Goal: Task Accomplishment & Management: Manage account settings

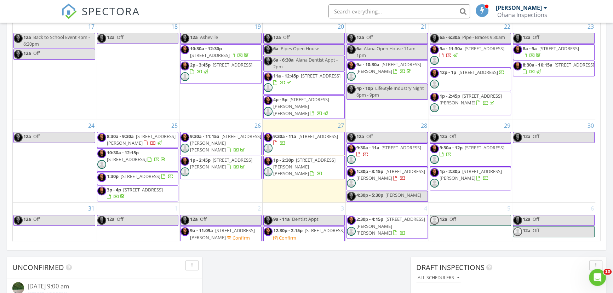
scroll to position [418, 0]
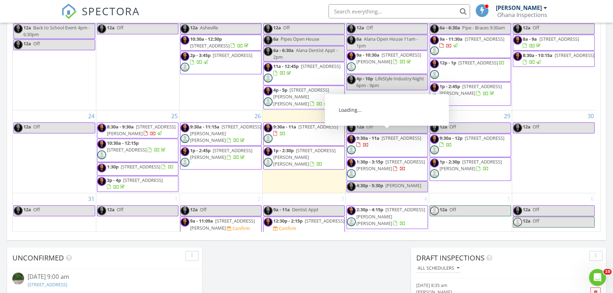
click at [381, 110] on div "28 12a Off 9:30a - 11a 3407 Lacebark Ln, Gastonia 28056 1:30p - 3:15p 8311 McIl…" at bounding box center [387, 151] width 83 height 83
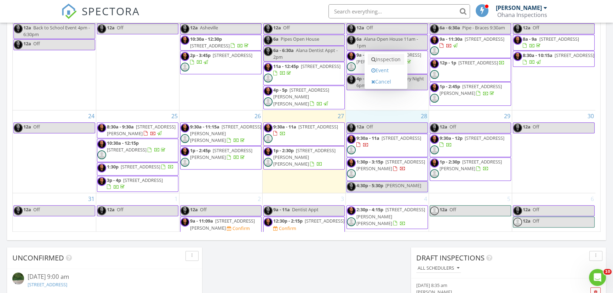
click at [399, 62] on link "Inspection" at bounding box center [386, 59] width 36 height 11
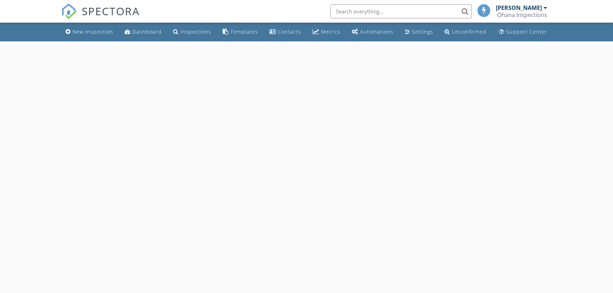
select select "7"
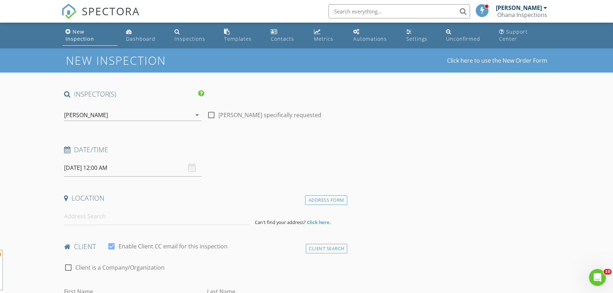
click at [159, 162] on input "08/28/2025 12:00 AM" at bounding box center [132, 167] width 137 height 17
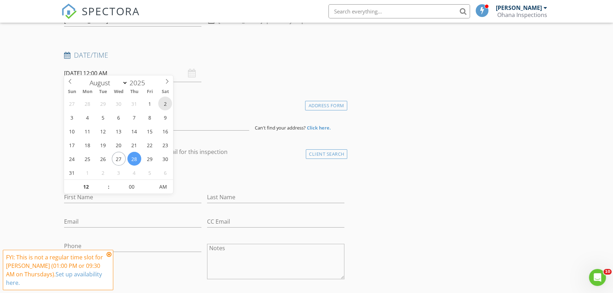
scroll to position [96, 0]
click at [85, 183] on input "12" at bounding box center [86, 185] width 44 height 14
type input "03"
type input "08/28/2025 3:00 AM"
click at [132, 179] on input "00" at bounding box center [132, 185] width 44 height 14
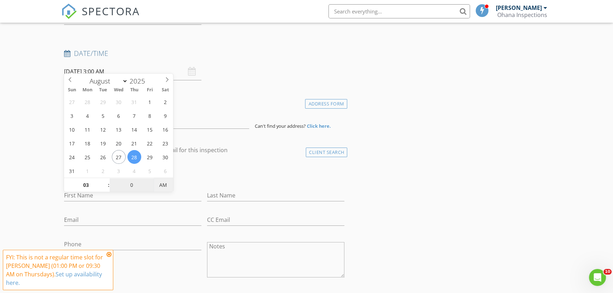
type input "00"
type input "[DATE] 3:00 PM"
click at [165, 187] on span "AM" at bounding box center [163, 185] width 19 height 14
click at [254, 146] on h4 "client" at bounding box center [204, 150] width 280 height 9
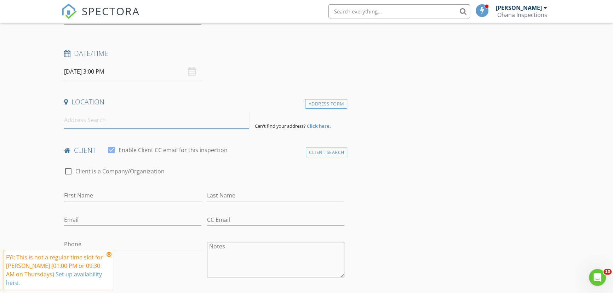
click at [180, 119] on input at bounding box center [156, 119] width 185 height 17
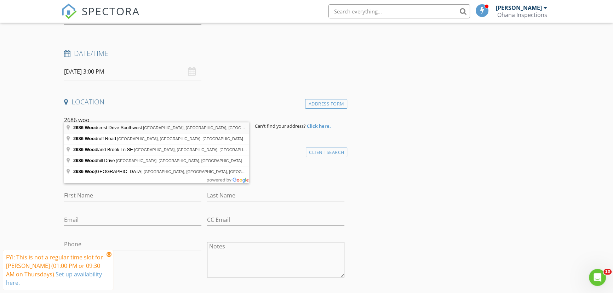
type input "2686 Woodcrest Drive Southwest, Concord, NC, USA"
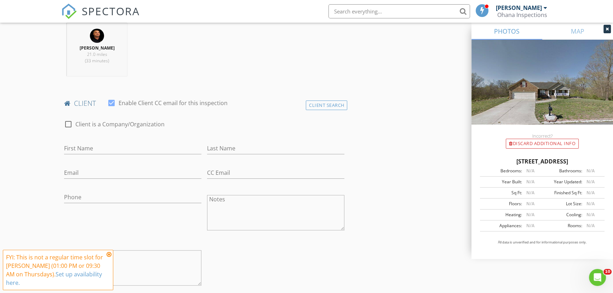
scroll to position [290, 0]
click at [105, 141] on input "First Name" at bounding box center [132, 147] width 137 height 12
type input "Ed"
type input "[PERSON_NAME]"
type input "[EMAIL_ADDRESS][DOMAIN_NAME]"
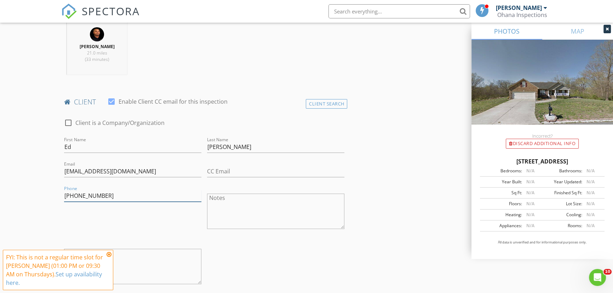
type input "[PHONE_NUMBER]"
click at [239, 166] on input "CC Email" at bounding box center [275, 172] width 137 height 12
type input "[PERSON_NAME][EMAIL_ADDRESS][DOMAIN_NAME]"
click at [189, 205] on div at bounding box center [132, 207] width 137 height 4
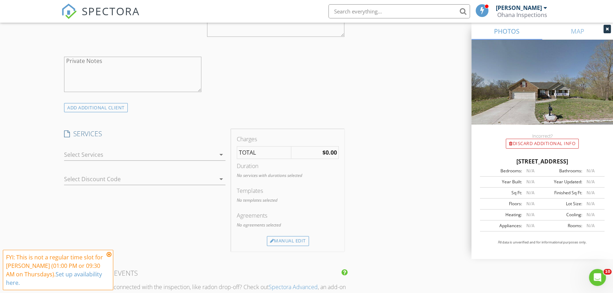
scroll to position [482, 0]
click at [149, 238] on div "SERVICES check_box_outline_blank Home Inspection check_box_outline_blank Termit…" at bounding box center [144, 189] width 167 height 122
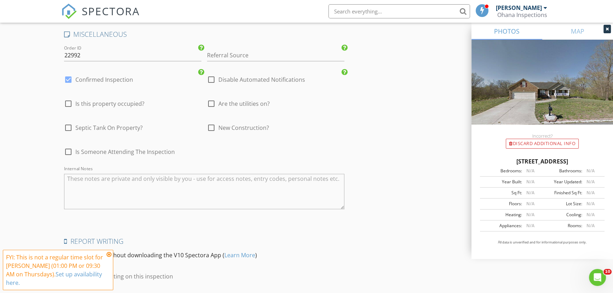
scroll to position [997, 0]
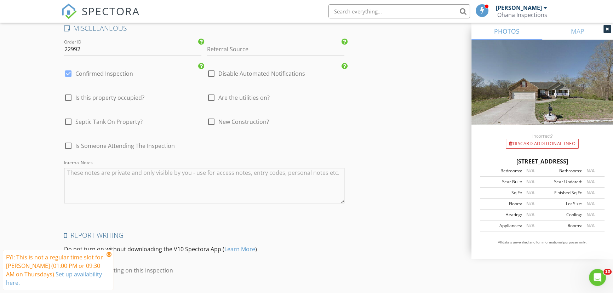
click at [69, 68] on div at bounding box center [68, 74] width 12 height 12
checkbox input "false"
checkbox input "true"
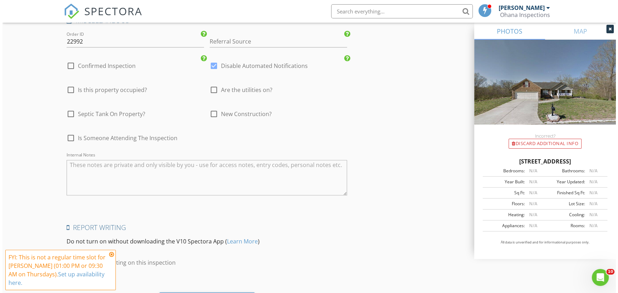
scroll to position [1037, 0]
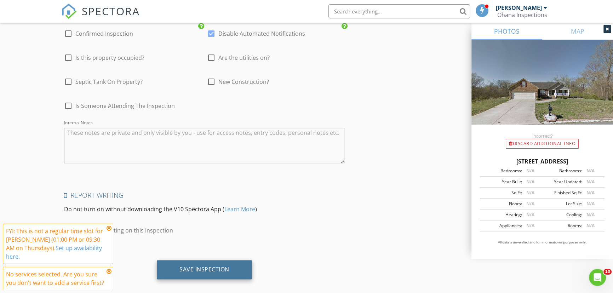
click at [210, 266] on div "Save Inspection" at bounding box center [204, 269] width 50 height 7
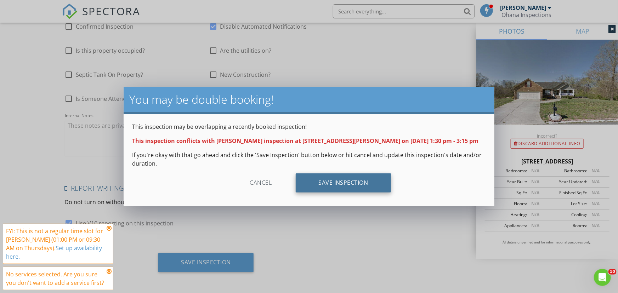
click at [311, 184] on div "Save Inspection" at bounding box center [343, 182] width 95 height 19
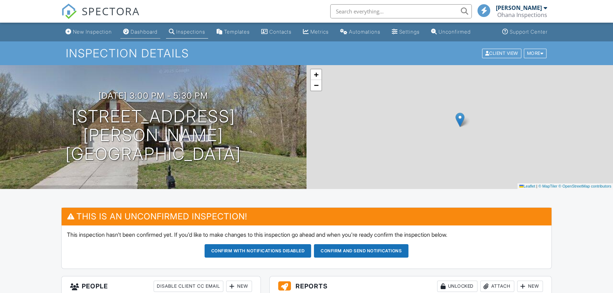
click at [142, 34] on div "Dashboard" at bounding box center [144, 32] width 27 height 6
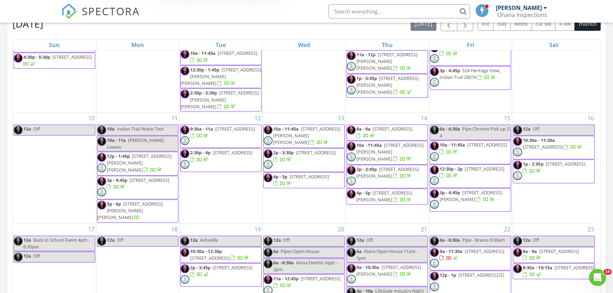
scroll to position [225, 0]
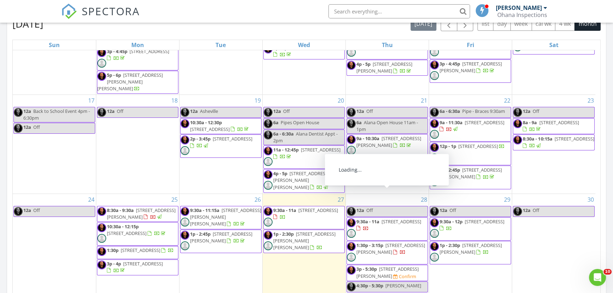
click at [383, 266] on span "3p - 5:30p 2686 Woodcrest Dr SW, Concord 28027 Confirm" at bounding box center [387, 273] width 81 height 14
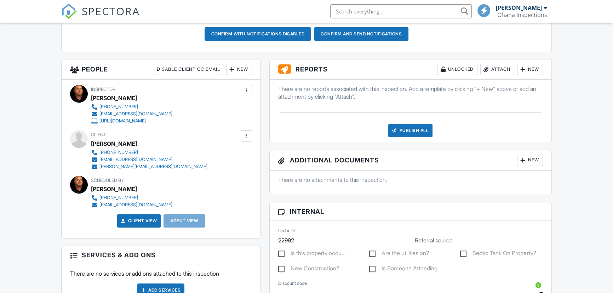
scroll to position [193, 0]
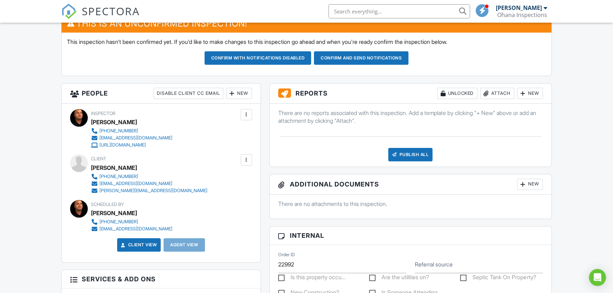
click at [235, 92] on div "New" at bounding box center [239, 93] width 26 height 11
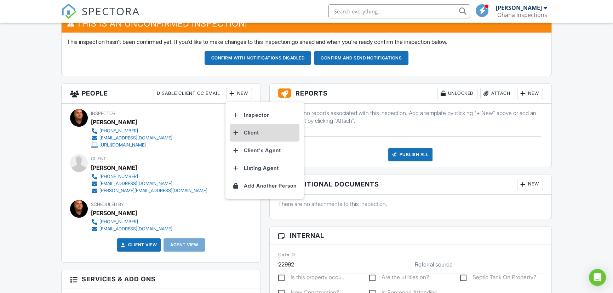
click at [246, 131] on li "Client" at bounding box center [265, 133] width 70 height 18
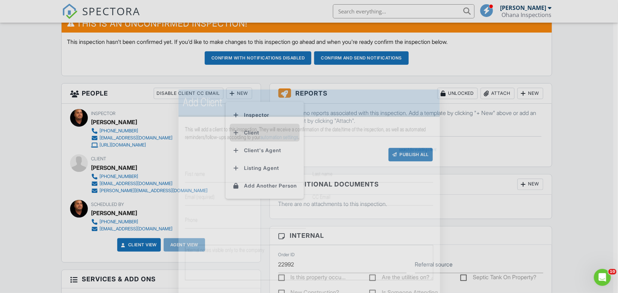
scroll to position [0, 0]
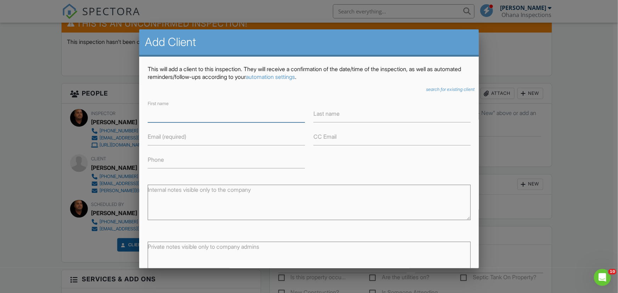
click at [202, 115] on input "First name" at bounding box center [226, 113] width 157 height 17
type input "Penny"
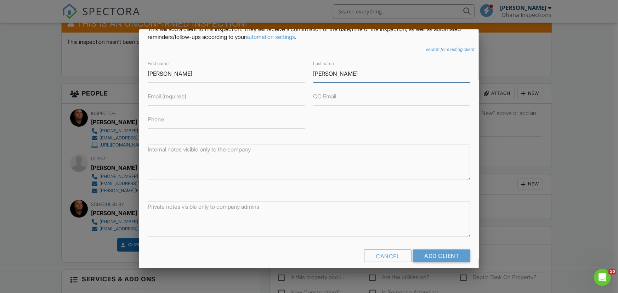
scroll to position [48, 0]
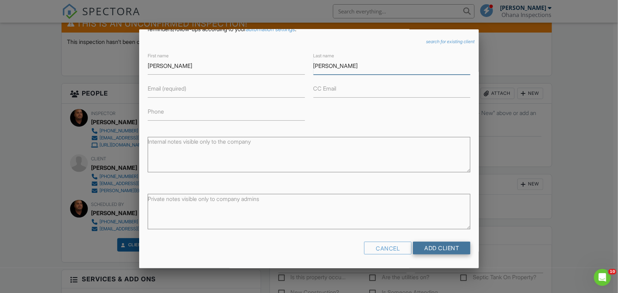
type input "Stephens"
click at [444, 245] on input "Add Client" at bounding box center [441, 248] width 57 height 13
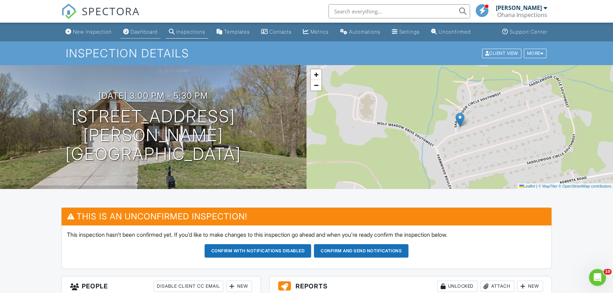
click at [133, 30] on link "Dashboard" at bounding box center [140, 31] width 40 height 13
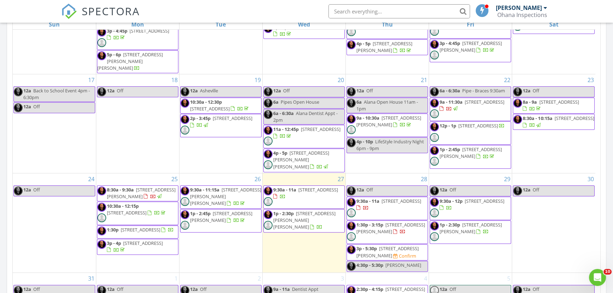
scroll to position [418, 0]
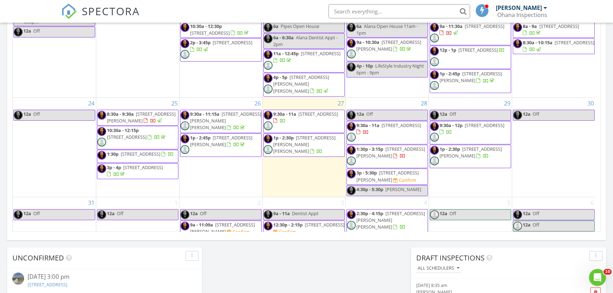
click at [215, 222] on span "4130 Waterway Dr, Monroe 28110" at bounding box center [222, 228] width 65 height 13
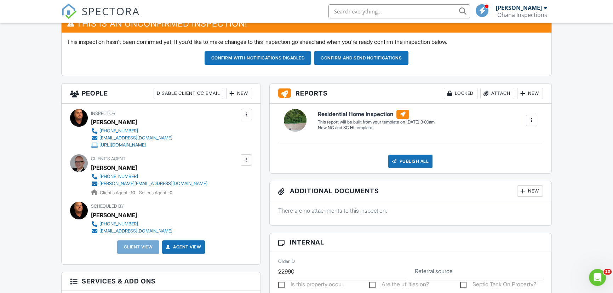
click at [239, 94] on div "New" at bounding box center [239, 93] width 26 height 11
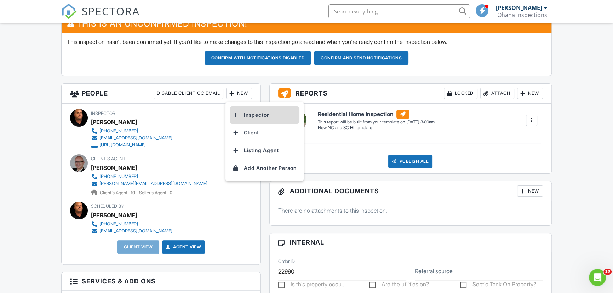
click at [263, 118] on li "Inspector" at bounding box center [265, 115] width 70 height 18
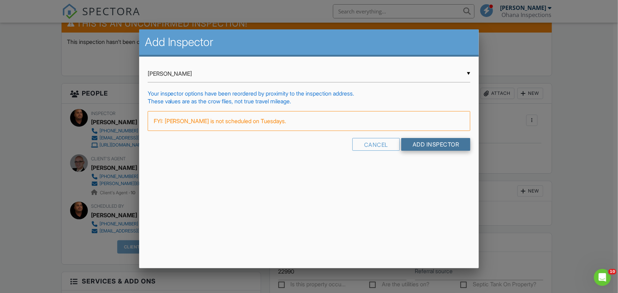
click at [419, 143] on input "Add Inspector" at bounding box center [435, 144] width 69 height 13
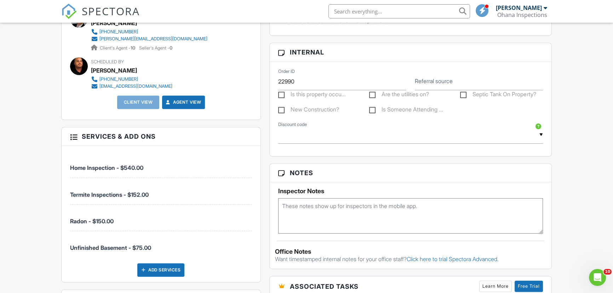
scroll to position [386, 0]
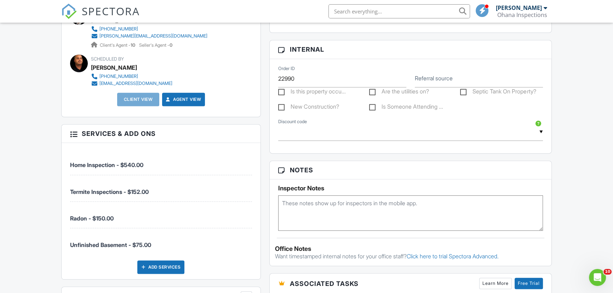
click at [391, 212] on textarea at bounding box center [410, 212] width 265 height 35
type textarea "Showingtime -"
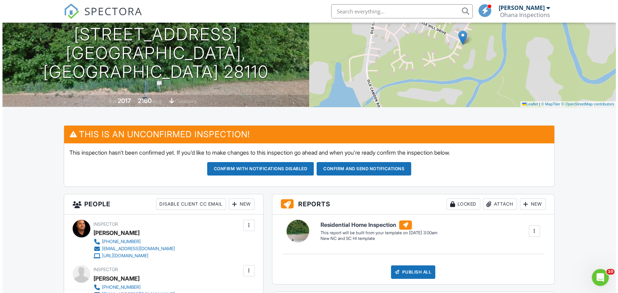
scroll to position [161, 0]
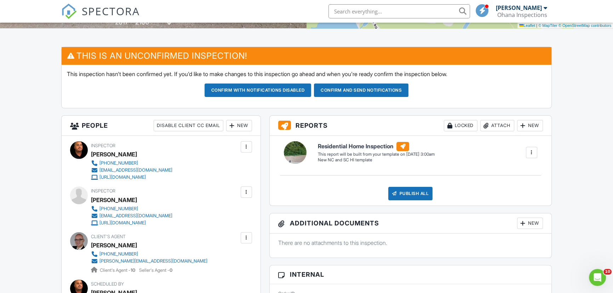
click at [236, 125] on div "New" at bounding box center [239, 125] width 26 height 11
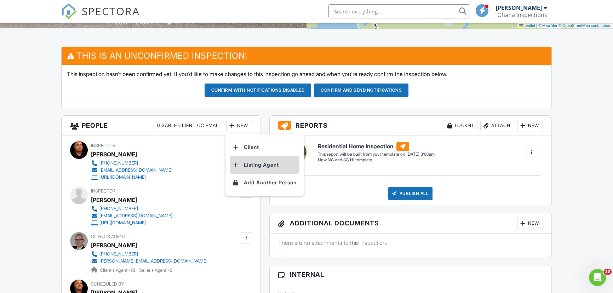
click at [272, 167] on li "Listing Agent" at bounding box center [265, 165] width 70 height 18
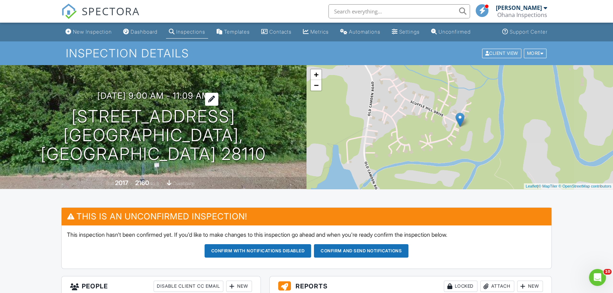
click at [153, 101] on h3 "[DATE] 9:00 am - 11:09 am" at bounding box center [153, 96] width 112 height 10
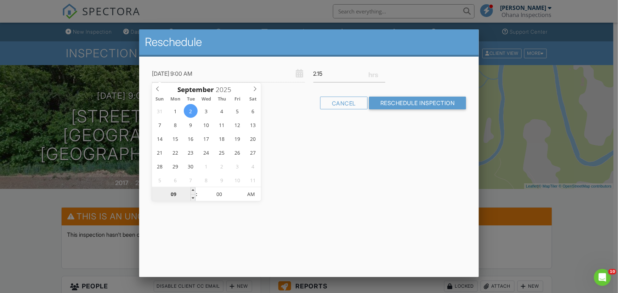
click at [175, 194] on input "09" at bounding box center [174, 195] width 44 height 14
type input "02"
type input "09/02/2025 2:00 AM"
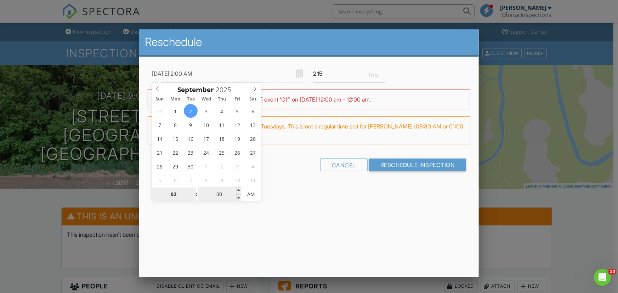
type input "02"
click at [216, 195] on input "00" at bounding box center [219, 195] width 44 height 14
type input "09/02/2025 2:03 AM"
type input "03"
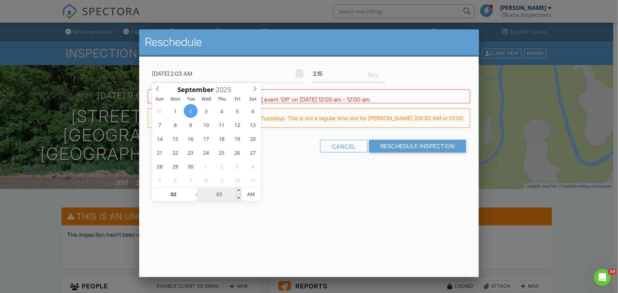
type input "09/02/2025 2:30 AM"
type input "30"
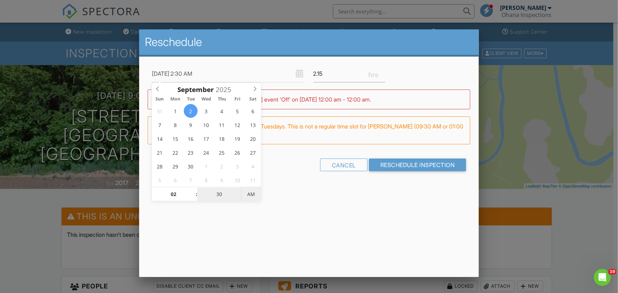
type input "09/02/2025 2:30 PM"
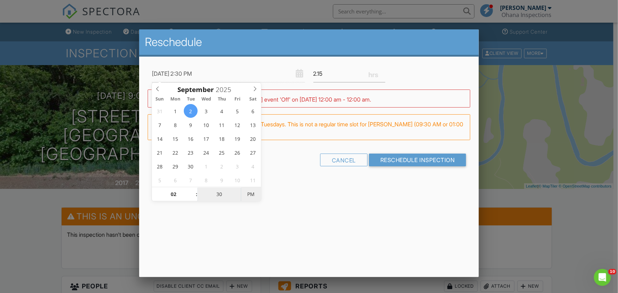
click at [248, 195] on span "PM" at bounding box center [250, 194] width 19 height 14
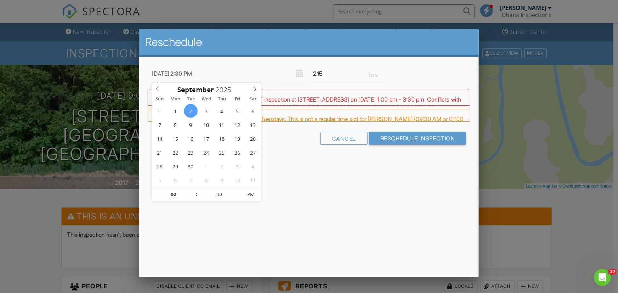
click at [338, 210] on div "Reschedule 09/02/2025 2:30 PM 2.15 Warning: this date/time is in the past. WARN…" at bounding box center [309, 153] width 340 height 248
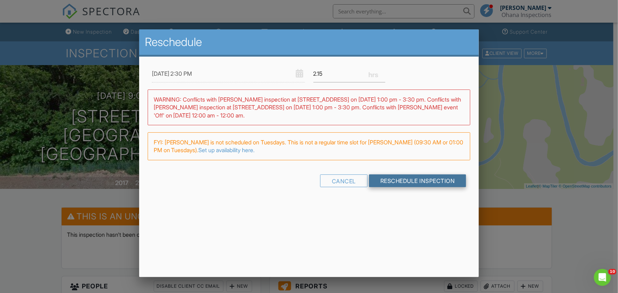
click at [431, 179] on input "Reschedule Inspection" at bounding box center [417, 180] width 97 height 13
click at [439, 177] on input "Reschedule Inspection" at bounding box center [417, 180] width 97 height 13
click at [339, 71] on input "2.15" at bounding box center [349, 73] width 72 height 17
type input "2.25"
click at [391, 179] on div "Reschedule 09/02/2025 2:30 PM 2.25 Warning: this date/time is in the past. WARN…" at bounding box center [309, 153] width 340 height 248
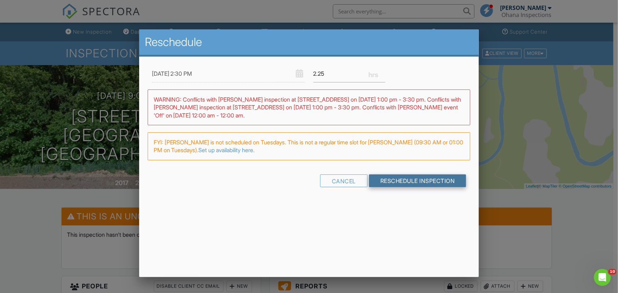
click at [421, 182] on input "Reschedule Inspection" at bounding box center [417, 180] width 97 height 13
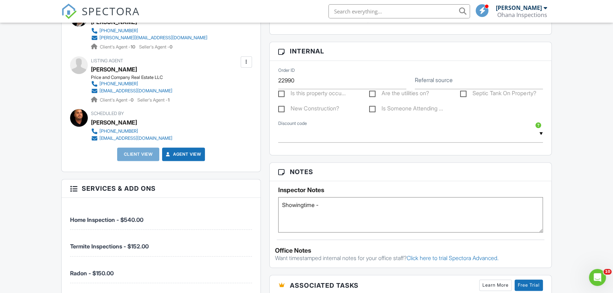
scroll to position [386, 0]
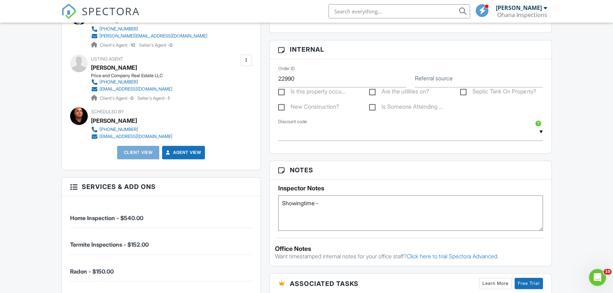
click at [378, 195] on textarea "Showingtime -" at bounding box center [410, 212] width 265 height 35
click at [387, 198] on textarea "Showingtime -" at bounding box center [410, 212] width 265 height 35
click at [573, 202] on div "New Inspection Dashboard Inspections Templates Contacts Metrics Automations Set…" at bounding box center [306, 108] width 613 height 943
click at [423, 199] on textarea "Showingtime -" at bounding box center [410, 212] width 265 height 35
paste textarea "Serial #: 32446283"
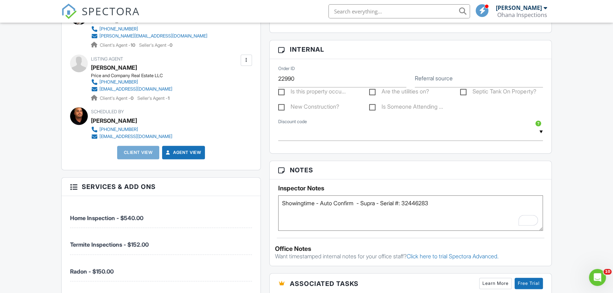
click at [568, 199] on div "New Inspection Dashboard Inspections Templates Contacts Metrics Automations Set…" at bounding box center [306, 108] width 613 height 943
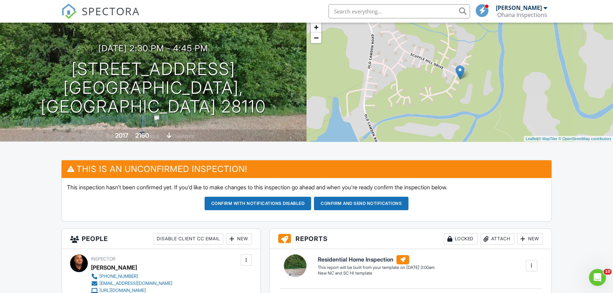
scroll to position [0, 0]
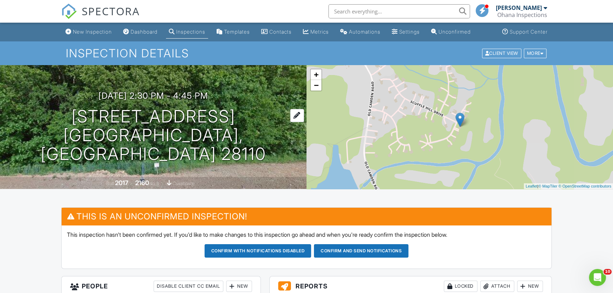
click at [120, 120] on h1 "4130 Waterway Dr Monroe, NC 28110" at bounding box center [153, 135] width 284 height 56
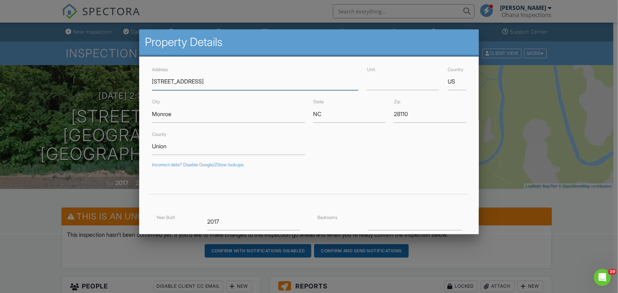
click at [211, 82] on input "4130 Waterway Dr" at bounding box center [255, 81] width 207 height 17
drag, startPoint x: 215, startPoint y: 82, endPoint x: 124, endPoint y: 87, distance: 91.5
click at [570, 208] on div at bounding box center [309, 148] width 618 height 366
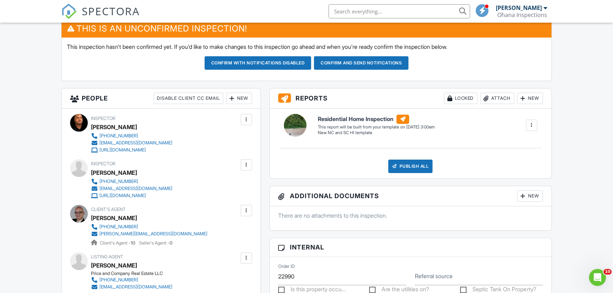
scroll to position [225, 0]
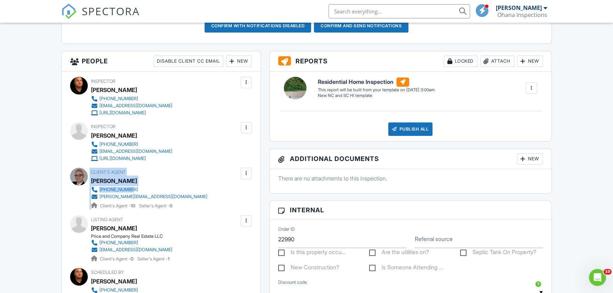
drag, startPoint x: 90, startPoint y: 171, endPoint x: 147, endPoint y: 187, distance: 59.5
click at [147, 187] on div "Client's Agent Patrick Gorman 704-964-1233 patrick.gormanrealty@gmail.com Clien…" at bounding box center [161, 189] width 182 height 42
copy div "Client's Agent Patrick Gorman 704-964-1233"
drag, startPoint x: 178, startPoint y: 195, endPoint x: 92, endPoint y: 193, distance: 86.0
click at [92, 193] on div "704-964-1233 patrick.gormanrealty@gmail.com Client's Agent - 10 Seller's Agent …" at bounding box center [152, 197] width 122 height 23
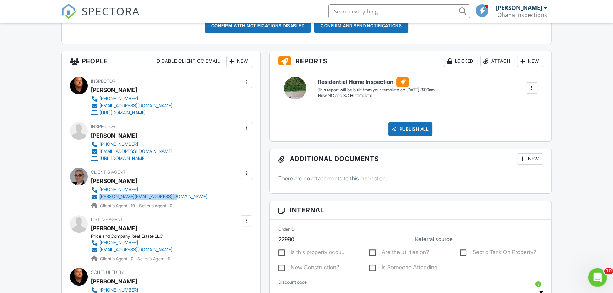
copy link "patrick.gormanrealty@gmail.com"
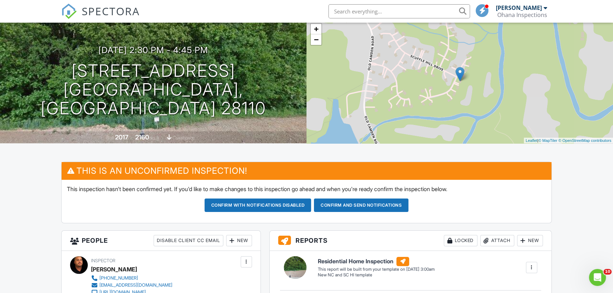
scroll to position [32, 0]
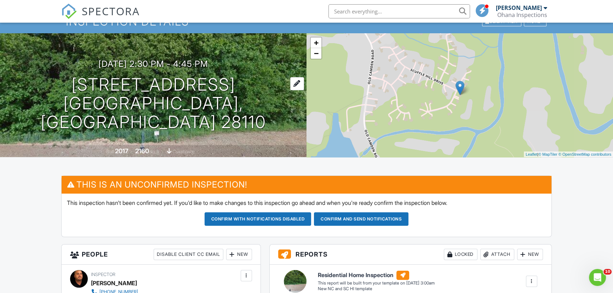
click at [161, 98] on h1 "4130 Waterway Dr Monroe, NC 28110" at bounding box center [153, 103] width 284 height 56
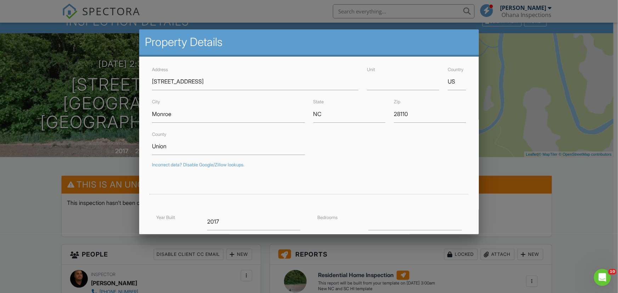
drag, startPoint x: 546, startPoint y: 164, endPoint x: 531, endPoint y: 175, distance: 18.8
click at [546, 164] on div at bounding box center [309, 148] width 618 height 366
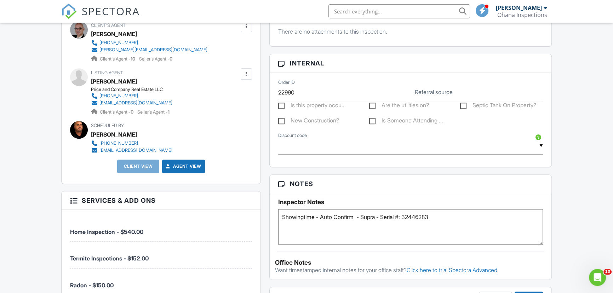
scroll to position [386, 0]
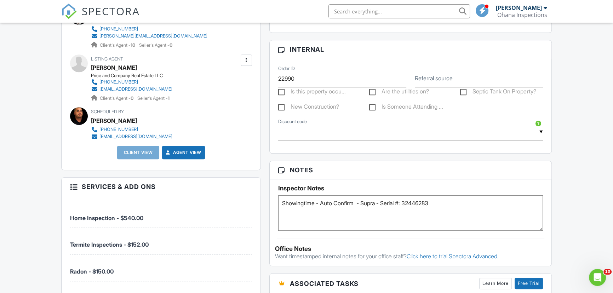
click at [328, 219] on textarea "Showingtime -" at bounding box center [410, 212] width 265 height 35
click at [483, 198] on textarea "Showingtime -" at bounding box center [410, 212] width 265 height 35
type textarea "Showingtime - Auto Confirm - Supra - Serial #: 32446283 Termite - Requested"
click at [595, 212] on div "New Inspection Dashboard Inspections Templates Contacts Metrics Automations Set…" at bounding box center [306, 108] width 613 height 943
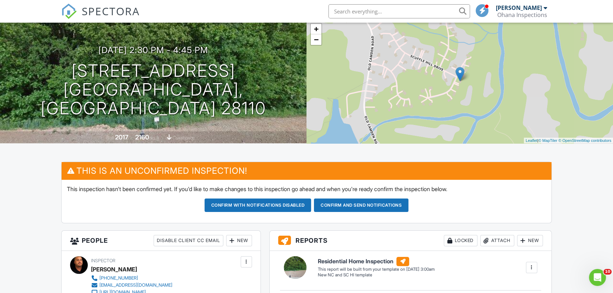
scroll to position [0, 0]
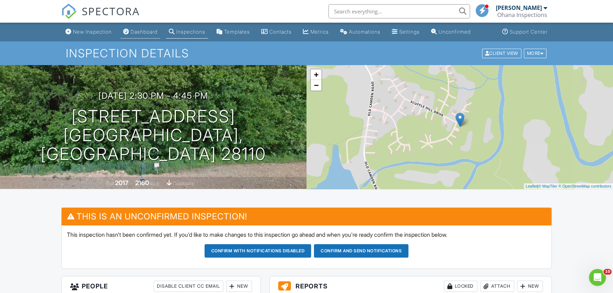
click at [143, 30] on div "Dashboard" at bounding box center [144, 32] width 27 height 6
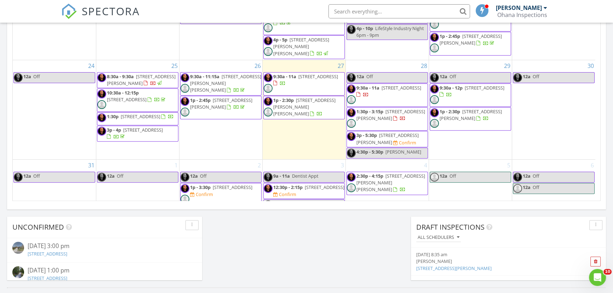
scroll to position [450, 0]
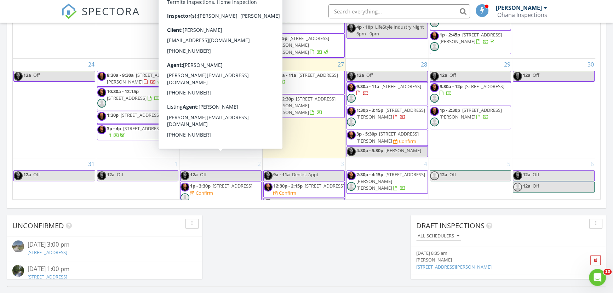
click at [233, 183] on span "[STREET_ADDRESS]" at bounding box center [233, 186] width 40 height 6
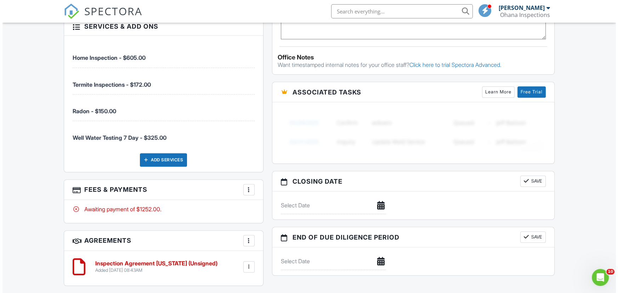
scroll to position [579, 0]
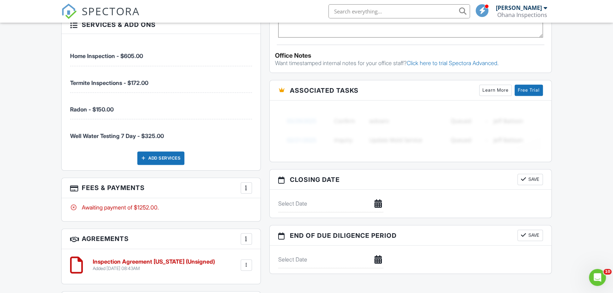
click at [250, 189] on div "More" at bounding box center [246, 187] width 11 height 11
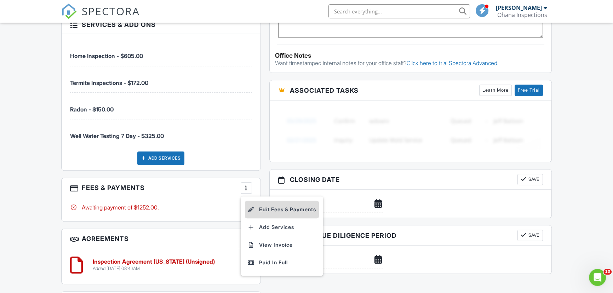
click at [281, 207] on li "Edit Fees & Payments" at bounding box center [282, 210] width 74 height 18
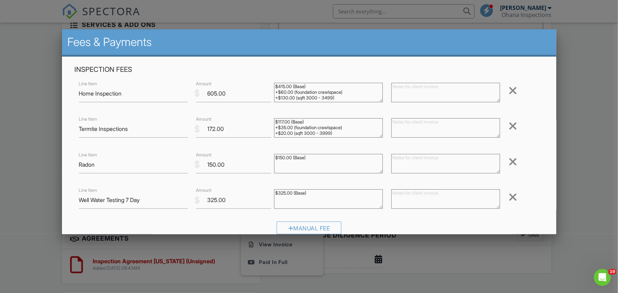
click at [508, 199] on div at bounding box center [512, 196] width 8 height 11
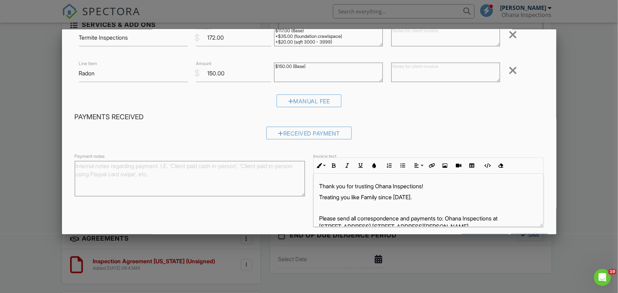
scroll to position [118, 0]
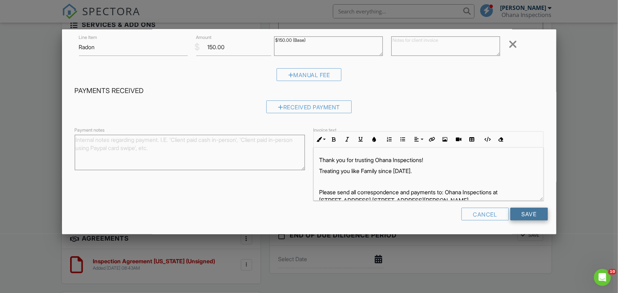
click at [526, 212] on input "Save" at bounding box center [529, 214] width 38 height 13
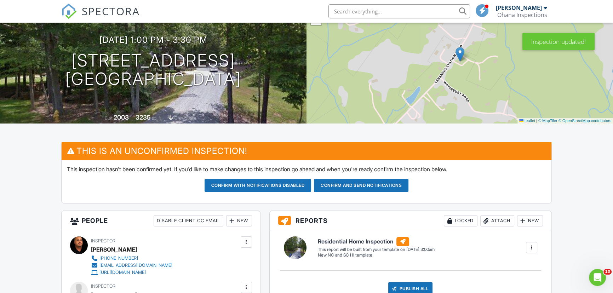
scroll to position [64, 0]
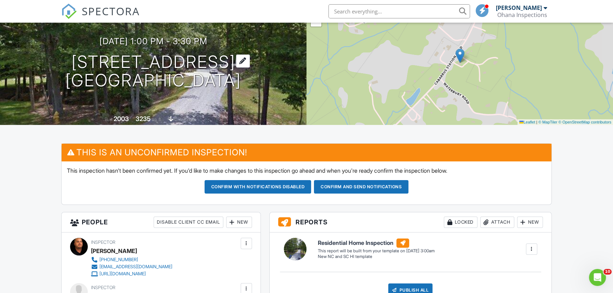
click at [151, 61] on h1 "14001 Cabarrus Station Road Midland, NC 28107" at bounding box center [153, 72] width 176 height 38
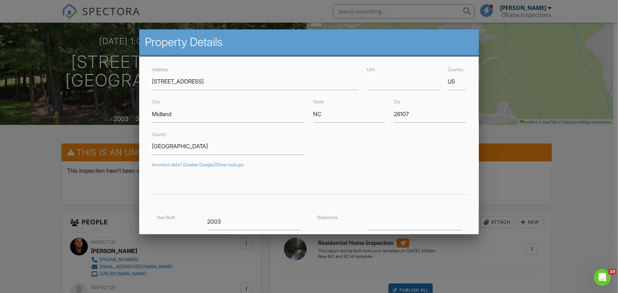
click at [577, 153] on div at bounding box center [309, 148] width 618 height 366
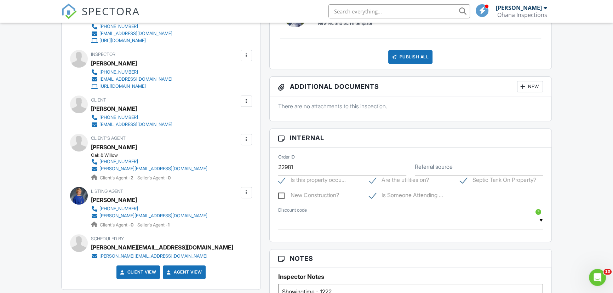
scroll to position [322, 0]
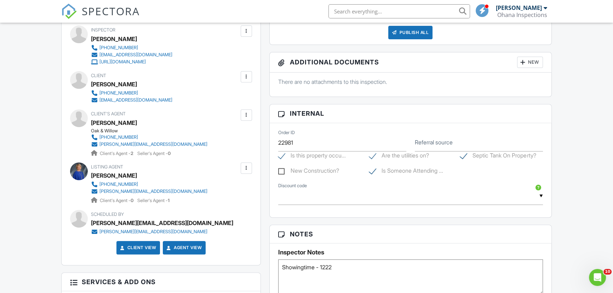
drag, startPoint x: 139, startPoint y: 85, endPoint x: 85, endPoint y: 77, distance: 54.7
click at [85, 77] on div "Client Robert Marshall 704-649-5219 hoosierbob11@yahoo.com" at bounding box center [161, 87] width 182 height 33
copy div "Client Robert Marshall"
drag, startPoint x: 121, startPoint y: 136, endPoint x: 88, endPoint y: 123, distance: 36.2
click at [88, 123] on div "Client's Agent Julie Maynor Oak & Willow 704-488-5353 juliem@oakandwillowrealty…" at bounding box center [161, 132] width 182 height 47
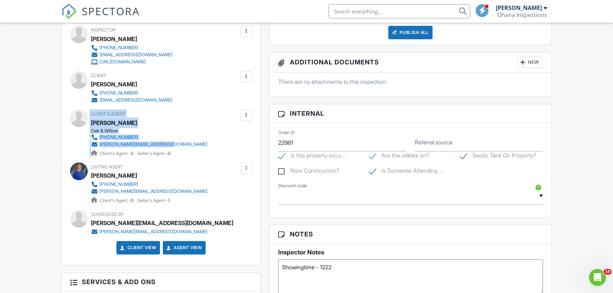
copy div "Client's Agent Julie Maynor Oak & Willow 704-488-5353 juliem@oakandwillowrealty…"
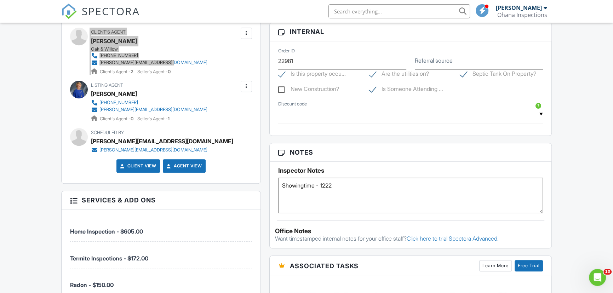
scroll to position [418, 0]
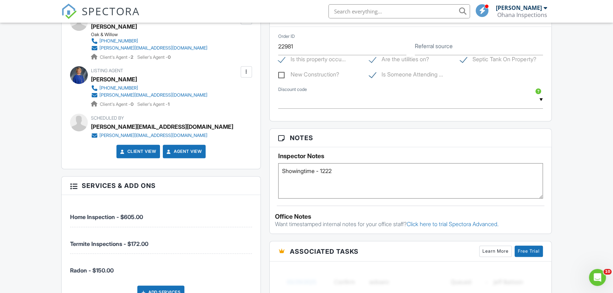
click at [354, 171] on textarea "Showingtime - 1222" at bounding box center [410, 180] width 265 height 35
click at [279, 171] on textarea "Showingtime - 1222" at bounding box center [410, 180] width 265 height 35
type textarea "Agent and Client will arrive at 1pm for review Showingtime - 1222"
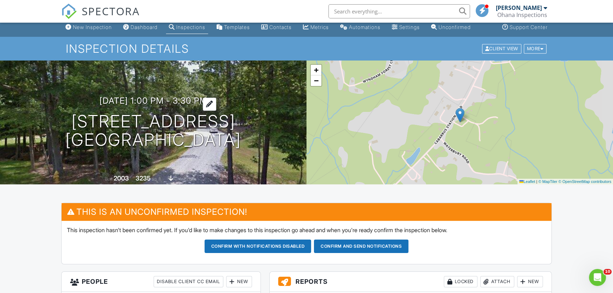
scroll to position [0, 0]
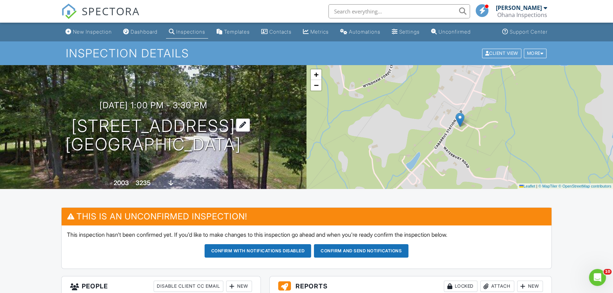
click at [145, 124] on h1 "14001 Cabarrus Station Road Midland, NC 28107" at bounding box center [153, 136] width 176 height 38
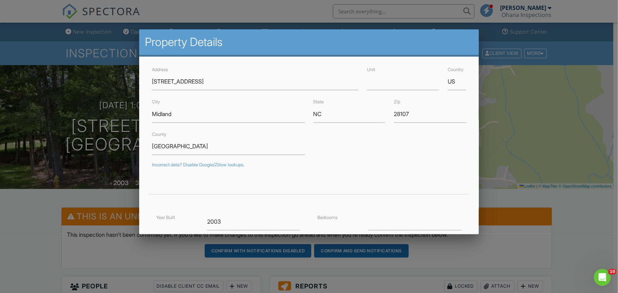
click at [560, 200] on div at bounding box center [309, 148] width 618 height 366
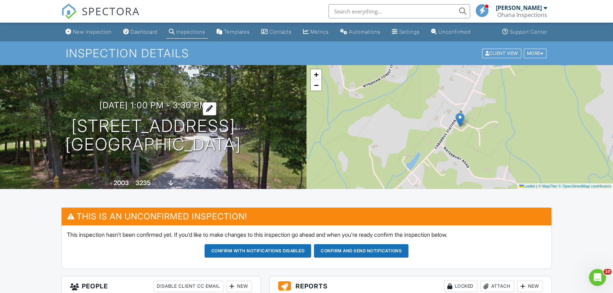
click at [138, 101] on h3 "09/02/2025 1:00 pm - 3:30 pm" at bounding box center [153, 106] width 108 height 10
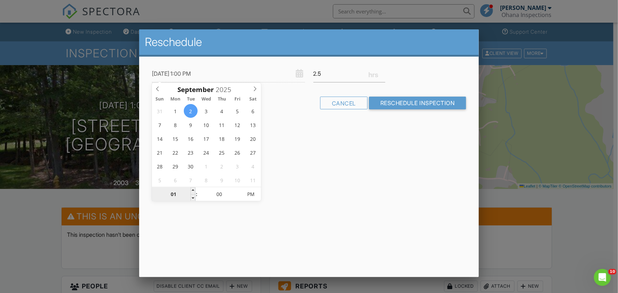
click at [178, 198] on input "01" at bounding box center [174, 195] width 44 height 14
type input "01"
type input "09/02/2025 10:00 PM"
type input "10"
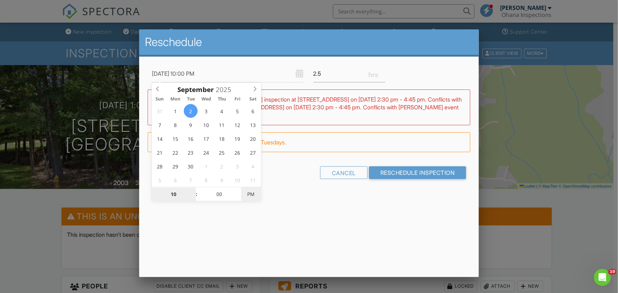
type input "09/02/2025 10:00 AM"
click at [260, 191] on span "PM" at bounding box center [250, 194] width 19 height 14
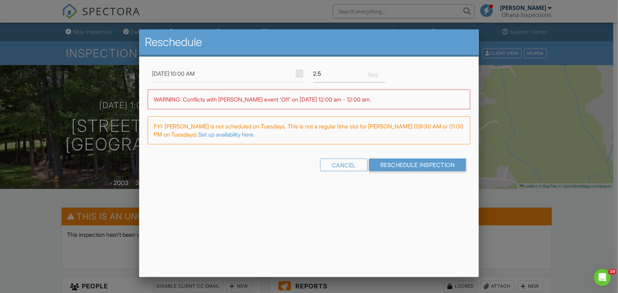
click at [300, 222] on div "Reschedule 09/02/2025 10:00 AM 2.5 Warning: this date/time is in the past. WARN…" at bounding box center [309, 153] width 340 height 248
drag, startPoint x: 321, startPoint y: 71, endPoint x: 302, endPoint y: 66, distance: 20.0
click at [302, 66] on div "09/02/2025 10:00 AM 2.5" at bounding box center [309, 73] width 323 height 17
drag, startPoint x: 326, startPoint y: 74, endPoint x: 313, endPoint y: 73, distance: 13.8
click at [313, 73] on div "2" at bounding box center [349, 73] width 81 height 17
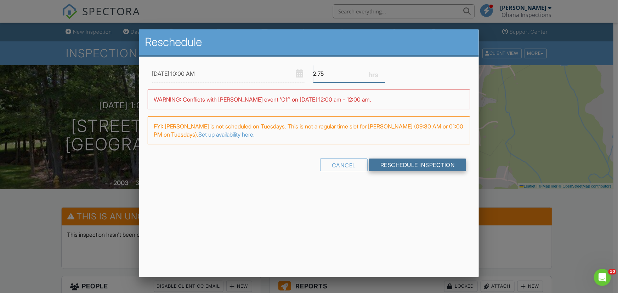
type input "2.75"
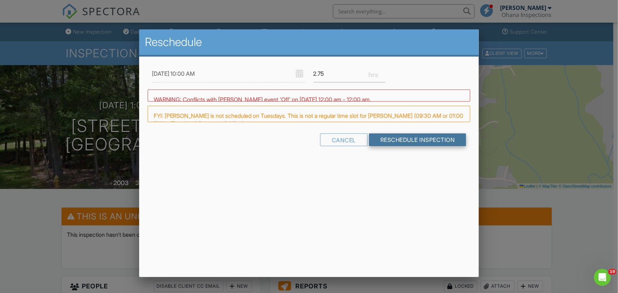
click at [382, 162] on div "Reschedule 09/02/2025 10:00 AM 2.75 Warning: this date/time is in the past. WAR…" at bounding box center [309, 153] width 340 height 248
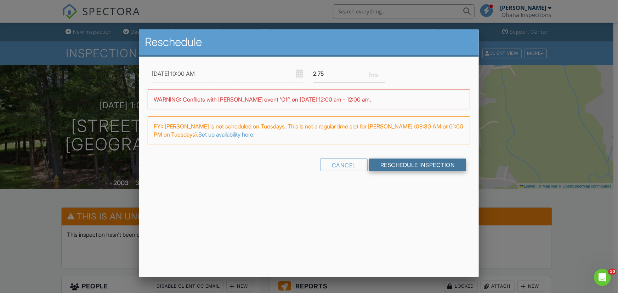
click at [414, 166] on input "Reschedule Inspection" at bounding box center [417, 165] width 97 height 13
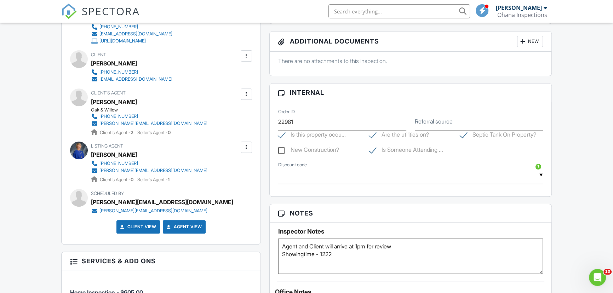
scroll to position [354, 0]
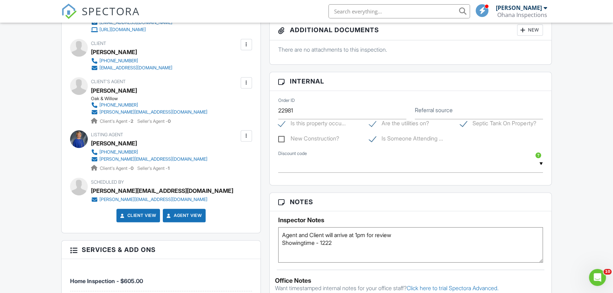
click at [361, 247] on textarea "Agent and Client will arrive at 1pm for review Showingtime - 1222" at bounding box center [410, 244] width 265 height 35
type textarea "Agent and Client will arrive at 1pm for review Showingtime - 1222 Termite - Req…"
click at [571, 199] on div "New Inspection Dashboard Inspections Templates Contacts Metrics Automations Set…" at bounding box center [306, 169] width 613 height 1001
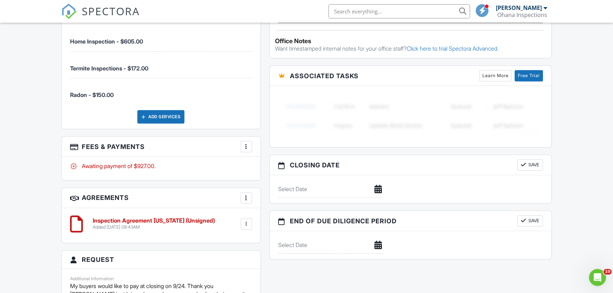
scroll to position [611, 0]
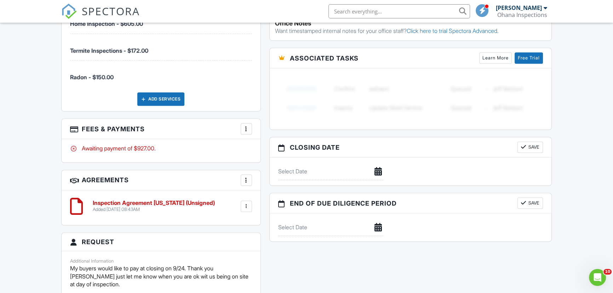
click at [311, 171] on input "text" at bounding box center [330, 171] width 105 height 17
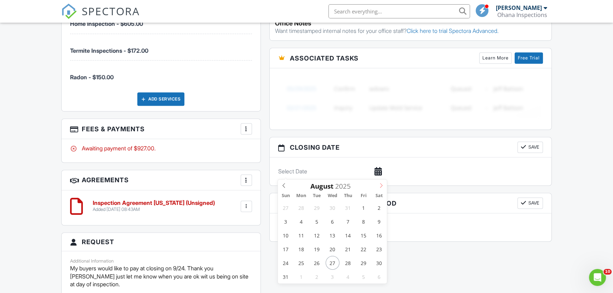
click at [379, 185] on icon at bounding box center [381, 185] width 5 height 5
type input "[DATE]"
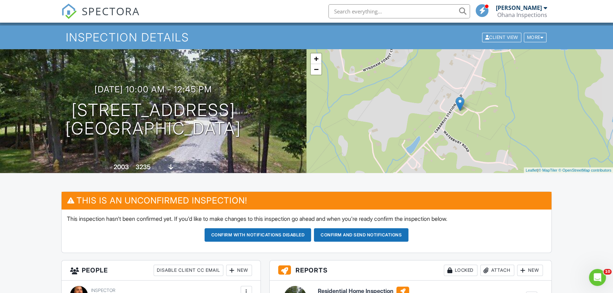
scroll to position [0, 0]
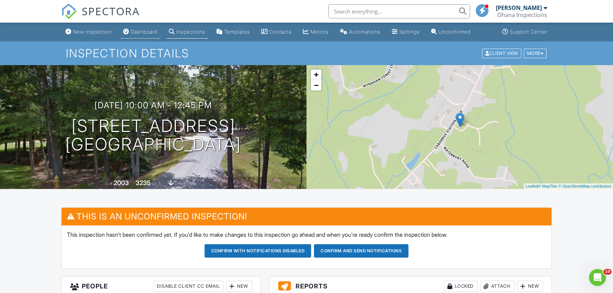
click at [141, 37] on link "Dashboard" at bounding box center [140, 31] width 40 height 13
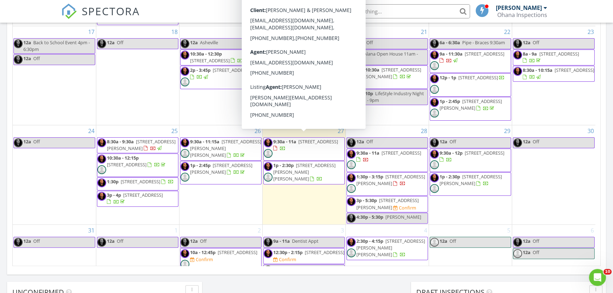
scroll to position [386, 0]
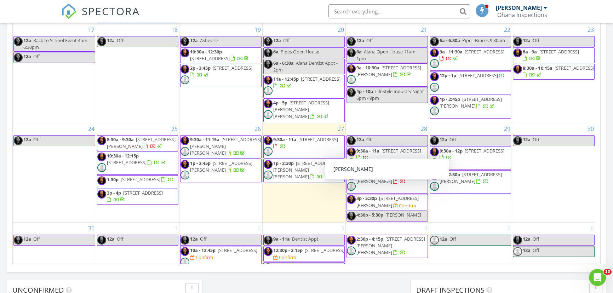
click at [305, 279] on div "Today Oscar Lora 9:30 am 5234 Bellflower Ln, Charlotte, NC 28227 Ayden Rivera O…" at bounding box center [306, 28] width 613 height 644
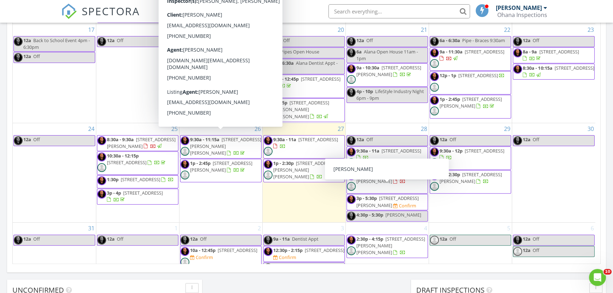
scroll to position [418, 0]
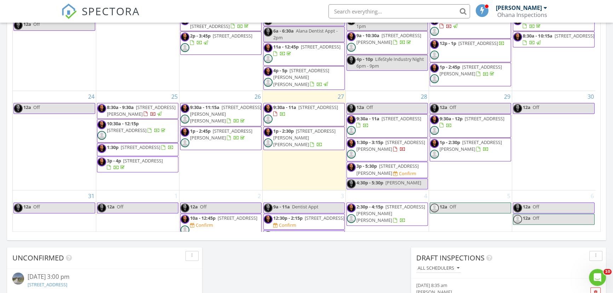
drag, startPoint x: 207, startPoint y: 209, endPoint x: 223, endPoint y: 193, distance: 22.3
click at [223, 215] on span "14001 Cabarrus Station Road, Midland 28107" at bounding box center [238, 218] width 40 height 6
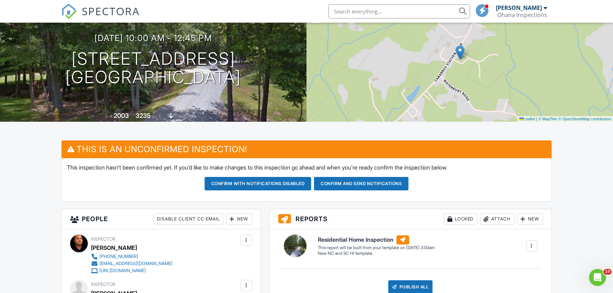
scroll to position [64, 0]
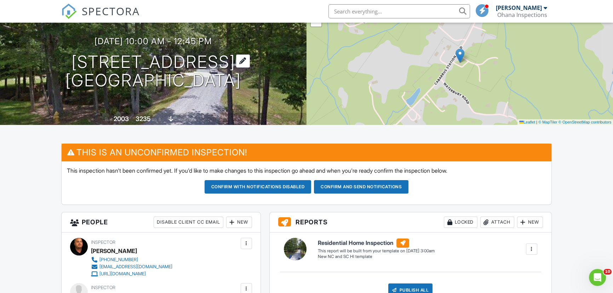
click at [113, 54] on h1 "[STREET_ADDRESS] [GEOGRAPHIC_DATA], NC 28107" at bounding box center [153, 72] width 176 height 38
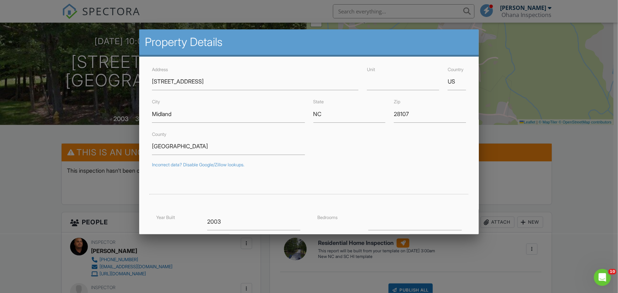
click at [594, 209] on div at bounding box center [309, 148] width 618 height 366
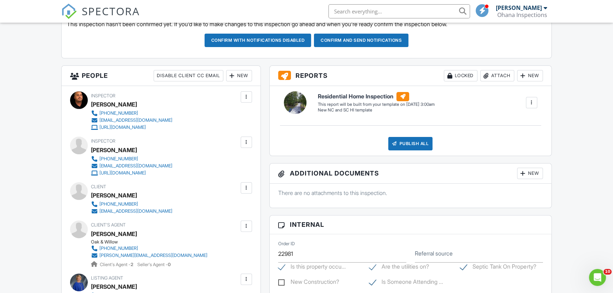
scroll to position [225, 0]
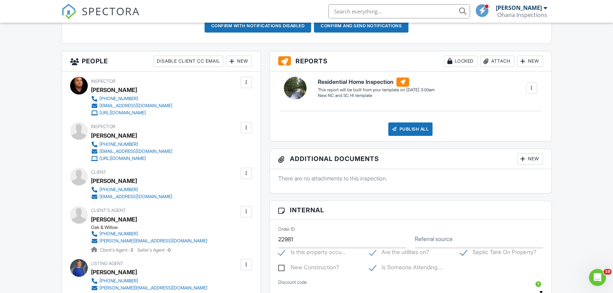
drag, startPoint x: 113, startPoint y: 241, endPoint x: 117, endPoint y: 241, distance: 4.0
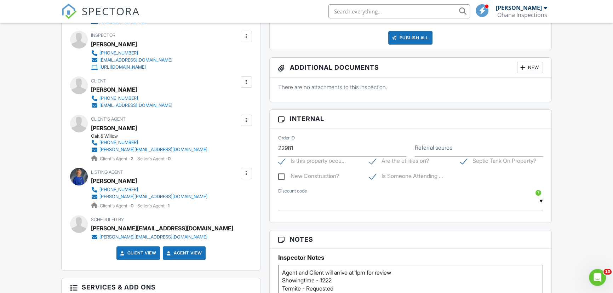
scroll to position [354, 0]
